Goal: Find contact information: Find contact information

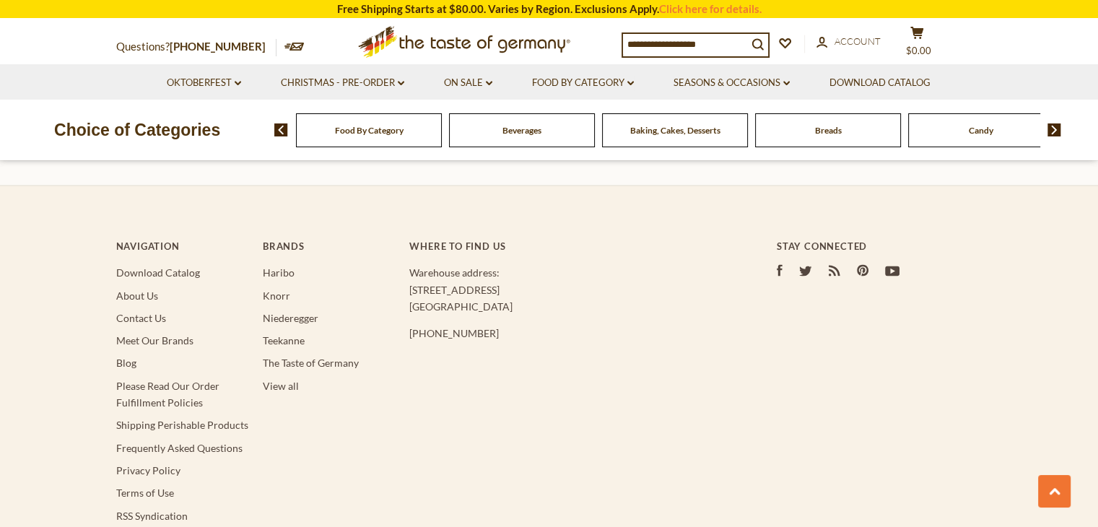
scroll to position [2600, 0]
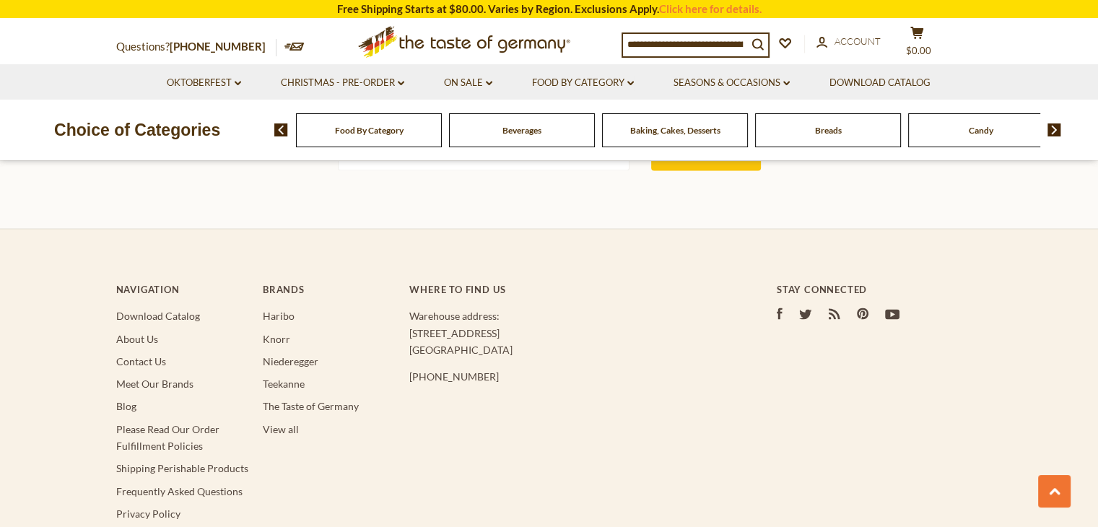
drag, startPoint x: 511, startPoint y: 342, endPoint x: 458, endPoint y: 341, distance: 53.4
click at [458, 341] on p "Warehouse address: [STREET_ADDRESS]" at bounding box center [563, 332] width 309 height 51
copy p "MD 20850"
click at [558, 455] on div "Navigation Download Catalog About Us Contact Us Meet Our Brands Blog Please Rea…" at bounding box center [549, 445] width 867 height 383
drag, startPoint x: 411, startPoint y: 321, endPoint x: 503, endPoint y: 333, distance: 93.2
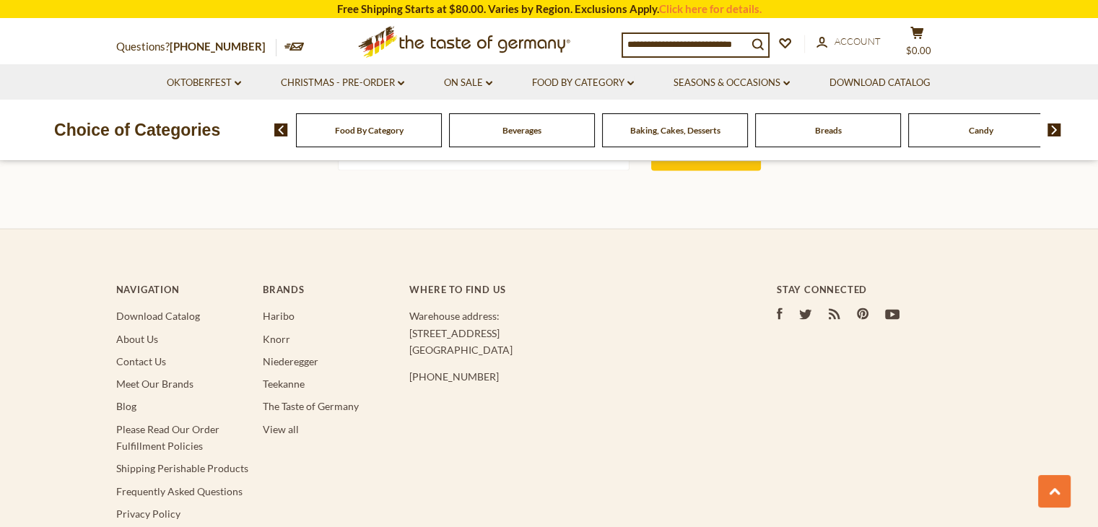
click at [503, 333] on p "Warehouse address: [STREET_ADDRESS]" at bounding box center [563, 332] width 309 height 51
copy p "[STREET_ADDRESS]"
click at [523, 396] on div "Navigation Download Catalog About Us Contact Us Meet Our Brands Blog Please Rea…" at bounding box center [549, 445] width 867 height 383
drag, startPoint x: 487, startPoint y: 369, endPoint x: 410, endPoint y: 359, distance: 77.2
click at [410, 368] on p "[PHONE_NUMBER]" at bounding box center [563, 376] width 309 height 17
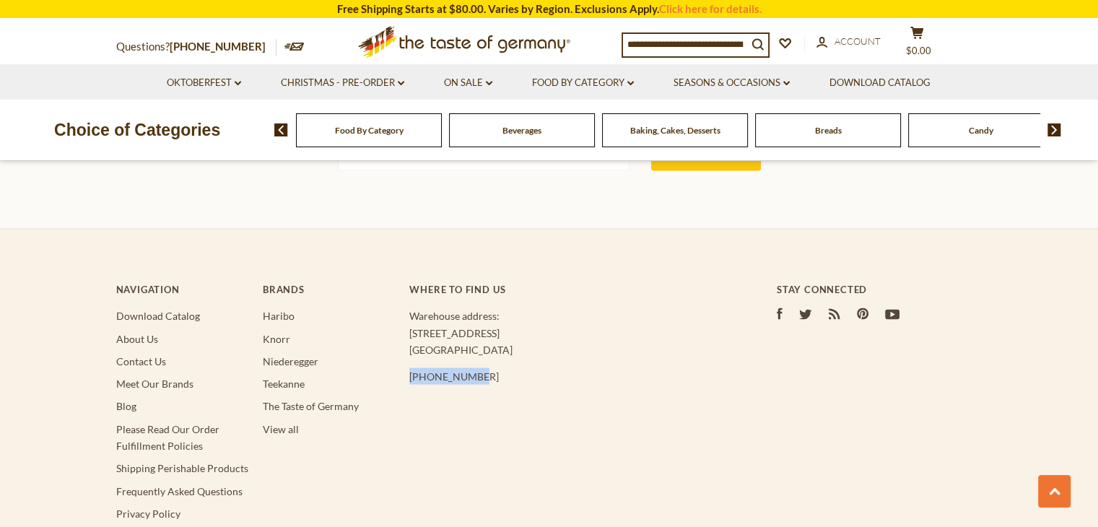
copy p "[PHONE_NUMBER]"
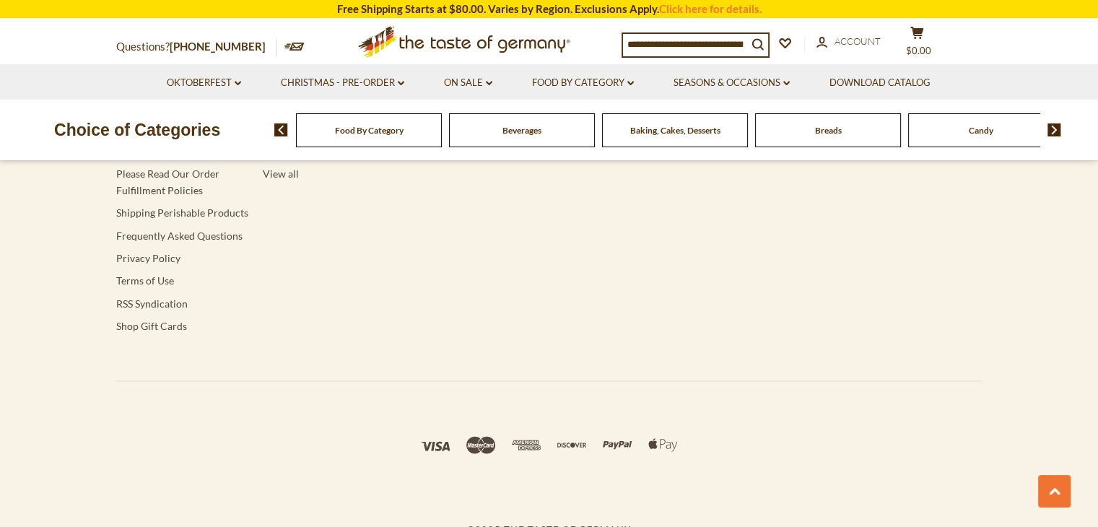
scroll to position [2638, 0]
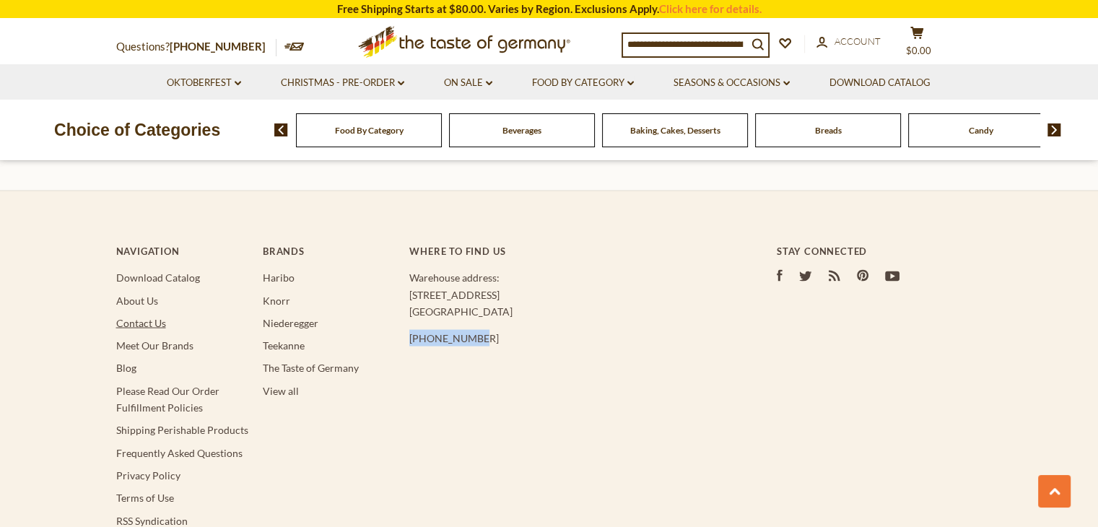
click at [142, 316] on link "Contact Us" at bounding box center [141, 322] width 50 height 12
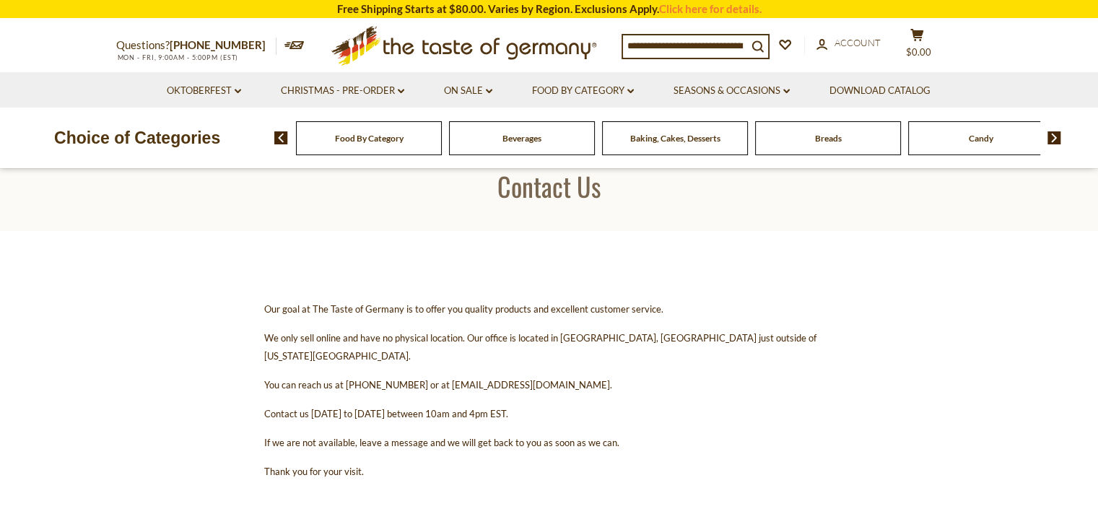
scroll to position [72, 0]
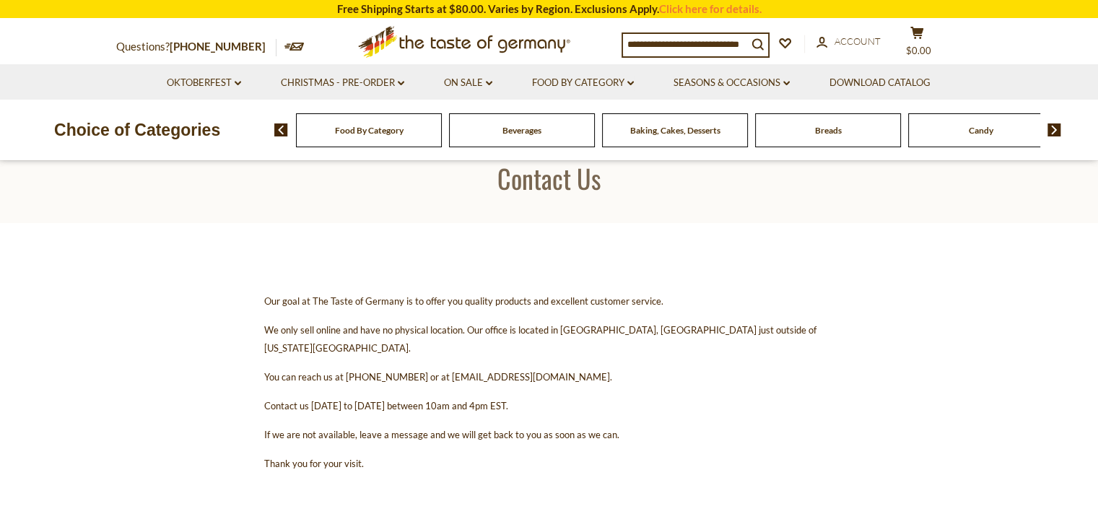
drag, startPoint x: 591, startPoint y: 363, endPoint x: 436, endPoint y: 354, distance: 154.8
click at [436, 368] on p "You can reach us at 1-800-881-6419 or at contact@thetasteofgermany.com." at bounding box center [549, 377] width 570 height 18
copy span "contact@thetasteofgermany.com."
